Goal: Task Accomplishment & Management: Manage account settings

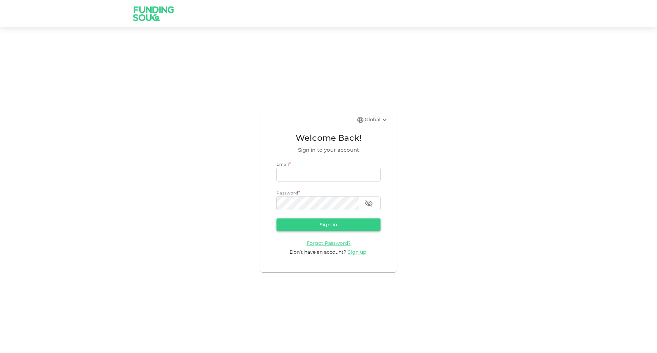
type input "[EMAIL_ADDRESS][DOMAIN_NAME]"
click at [329, 226] on button "Sign in" at bounding box center [328, 224] width 104 height 12
